Goal: Navigation & Orientation: Find specific page/section

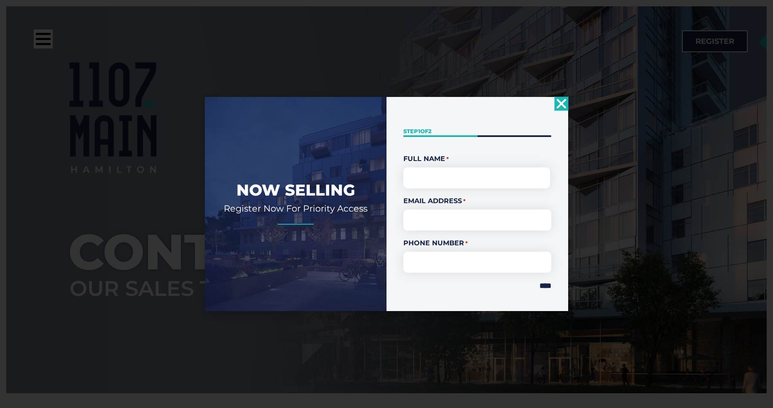
click at [565, 103] on icon "Close" at bounding box center [560, 103] width 13 height 13
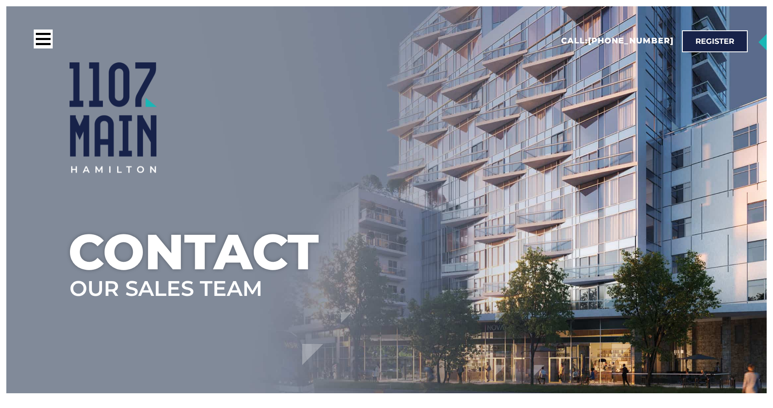
click at [33, 38] on div at bounding box center [194, 40] width 363 height 23
click at [45, 36] on div at bounding box center [43, 38] width 19 height 19
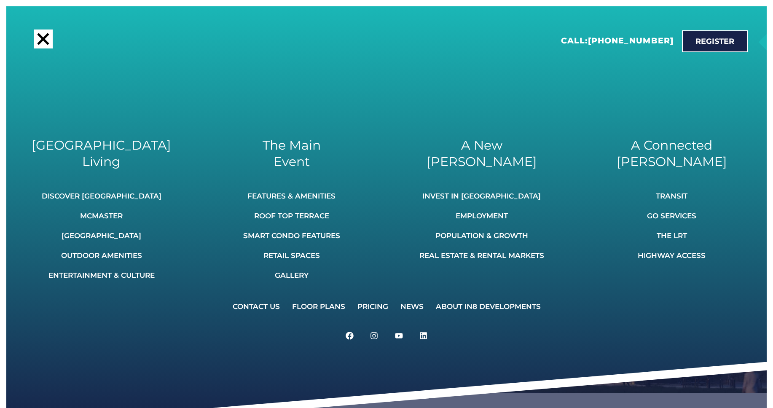
click at [45, 35] on div at bounding box center [43, 39] width 12 height 12
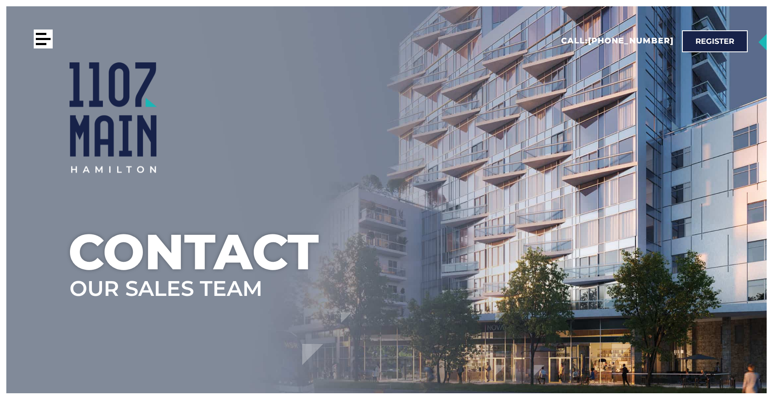
click at [41, 36] on div at bounding box center [43, 38] width 19 height 19
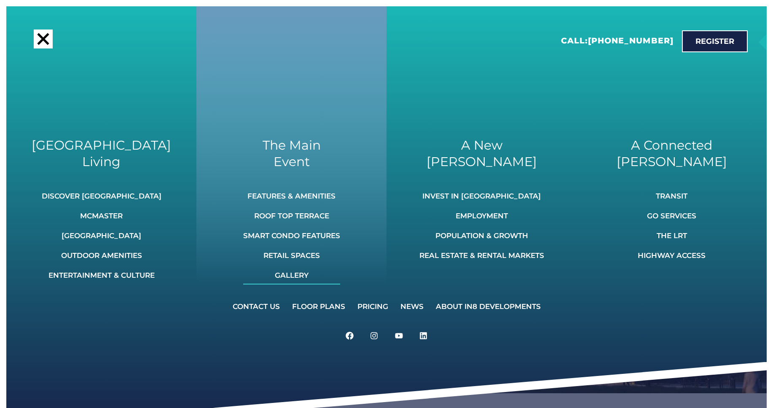
click at [304, 271] on link "Gallery" at bounding box center [291, 275] width 97 height 19
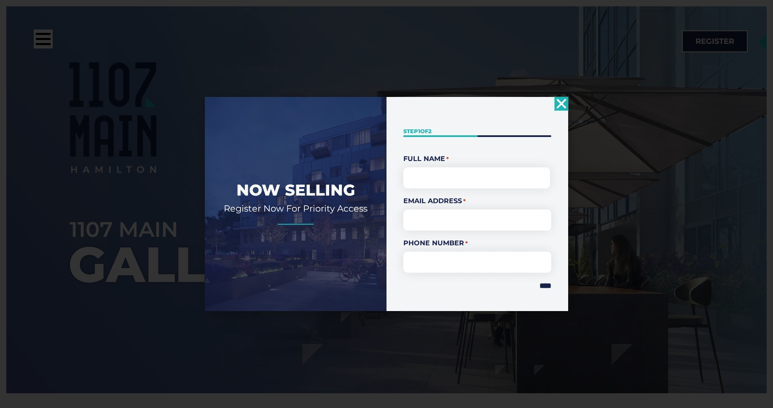
click at [562, 104] on use "Close" at bounding box center [562, 104] width 10 height 10
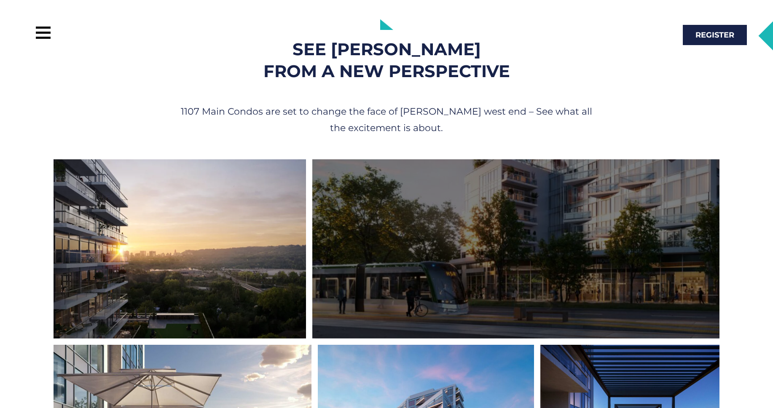
scroll to position [426, 0]
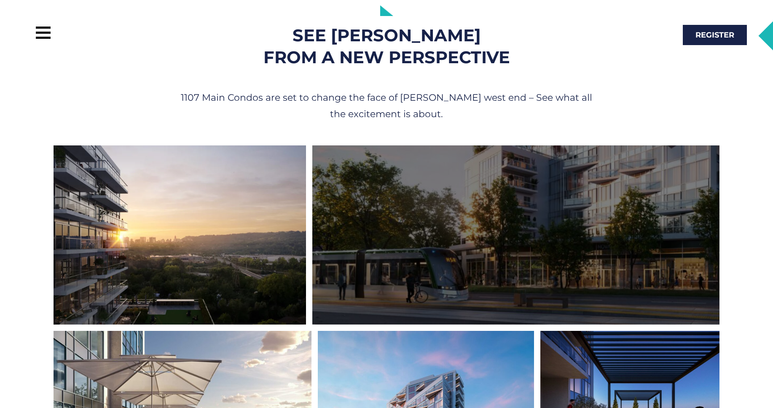
click at [560, 217] on div at bounding box center [515, 234] width 407 height 179
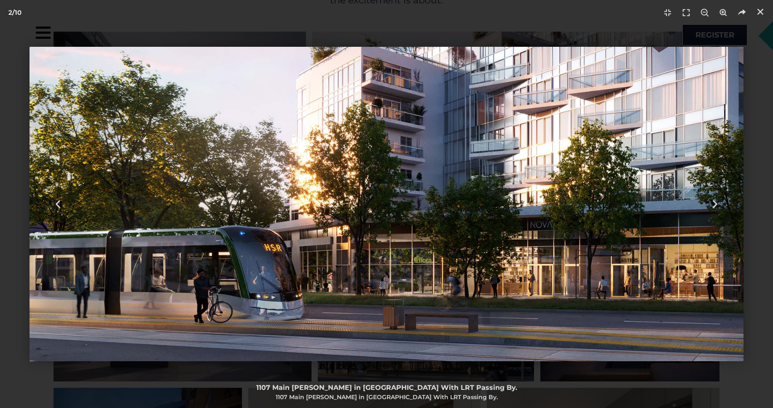
scroll to position [674, 0]
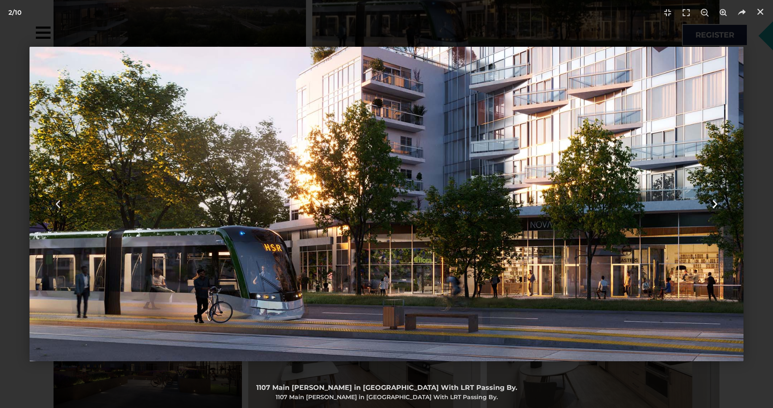
click at [762, 243] on div "Next" at bounding box center [715, 204] width 116 height 408
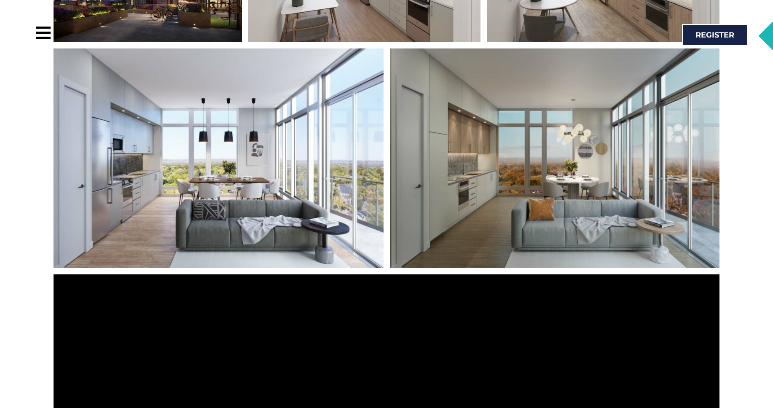
scroll to position [1135, 0]
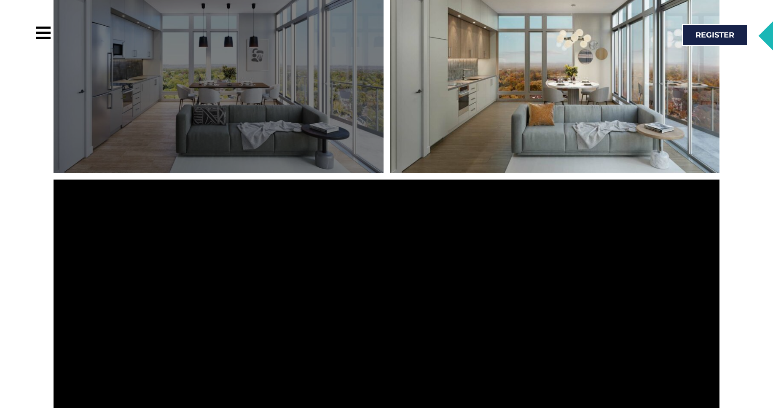
click at [252, 104] on div at bounding box center [219, 64] width 330 height 220
